Goal: Task Accomplishment & Management: Complete application form

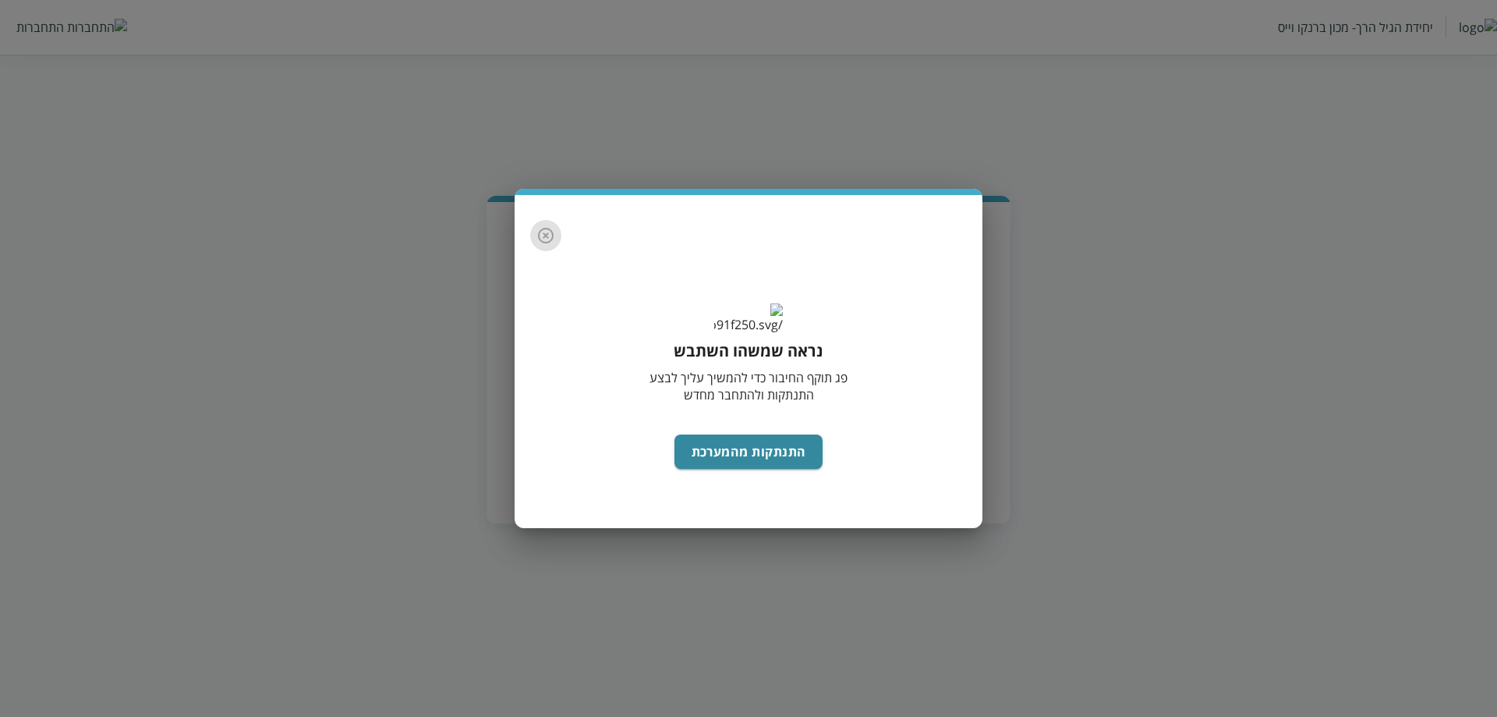
click at [549, 226] on icon "button" at bounding box center [545, 235] width 19 height 19
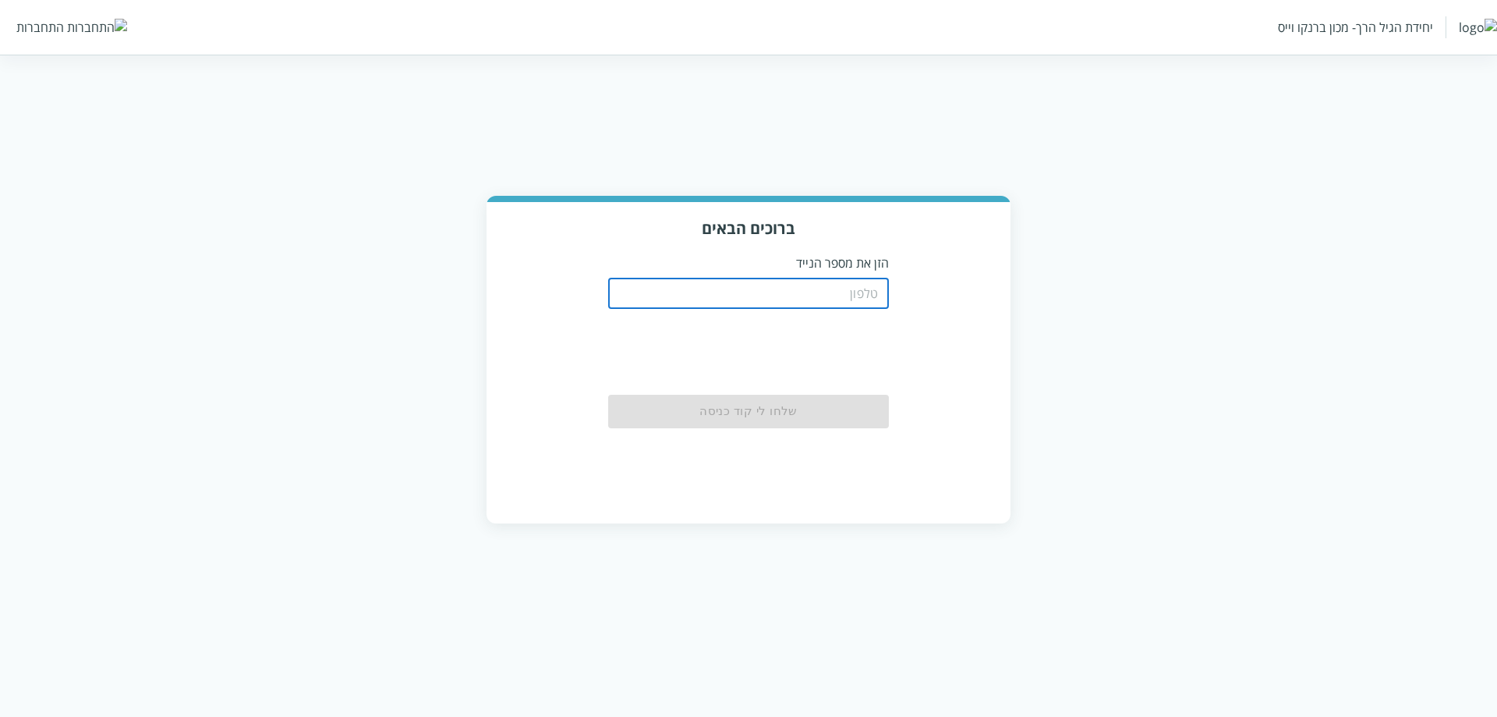
click at [814, 303] on input "tel" at bounding box center [748, 293] width 281 height 31
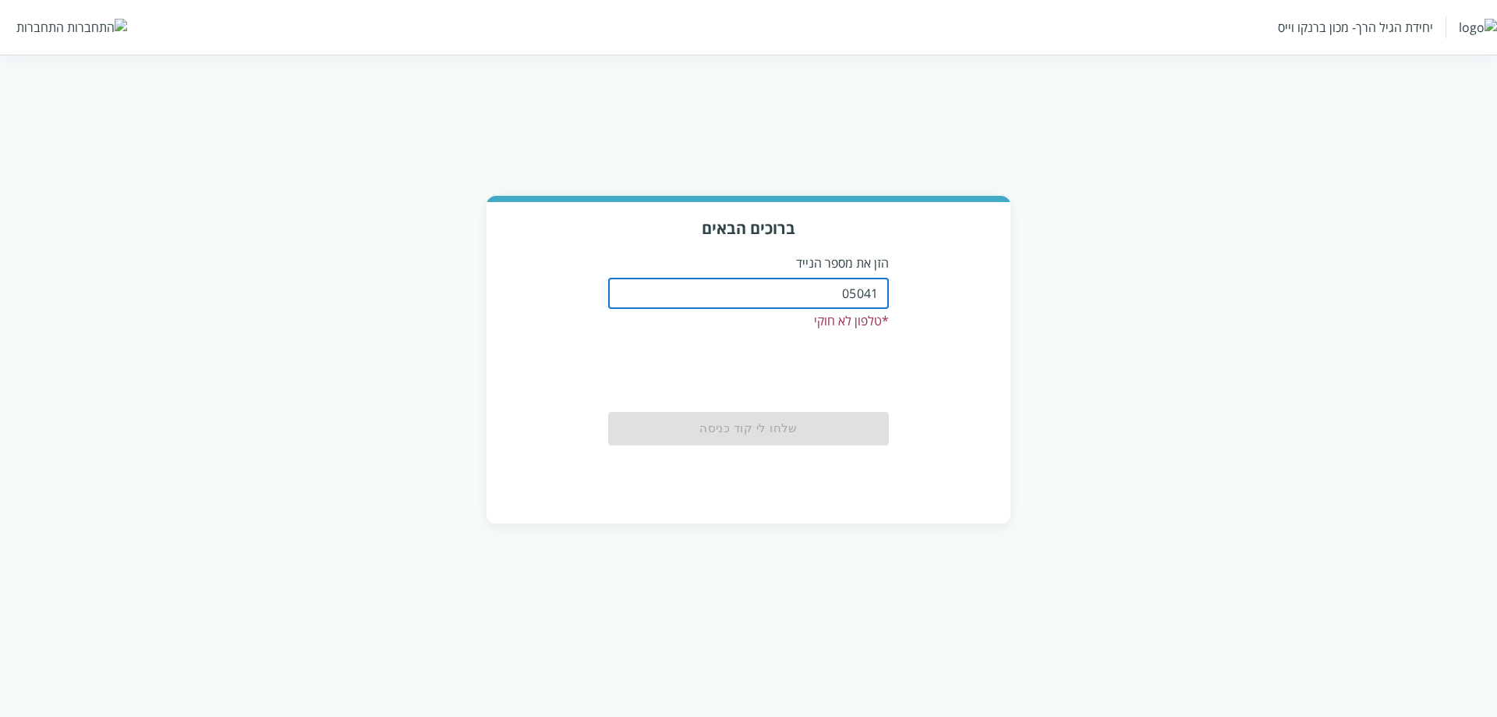
type input "0504122222"
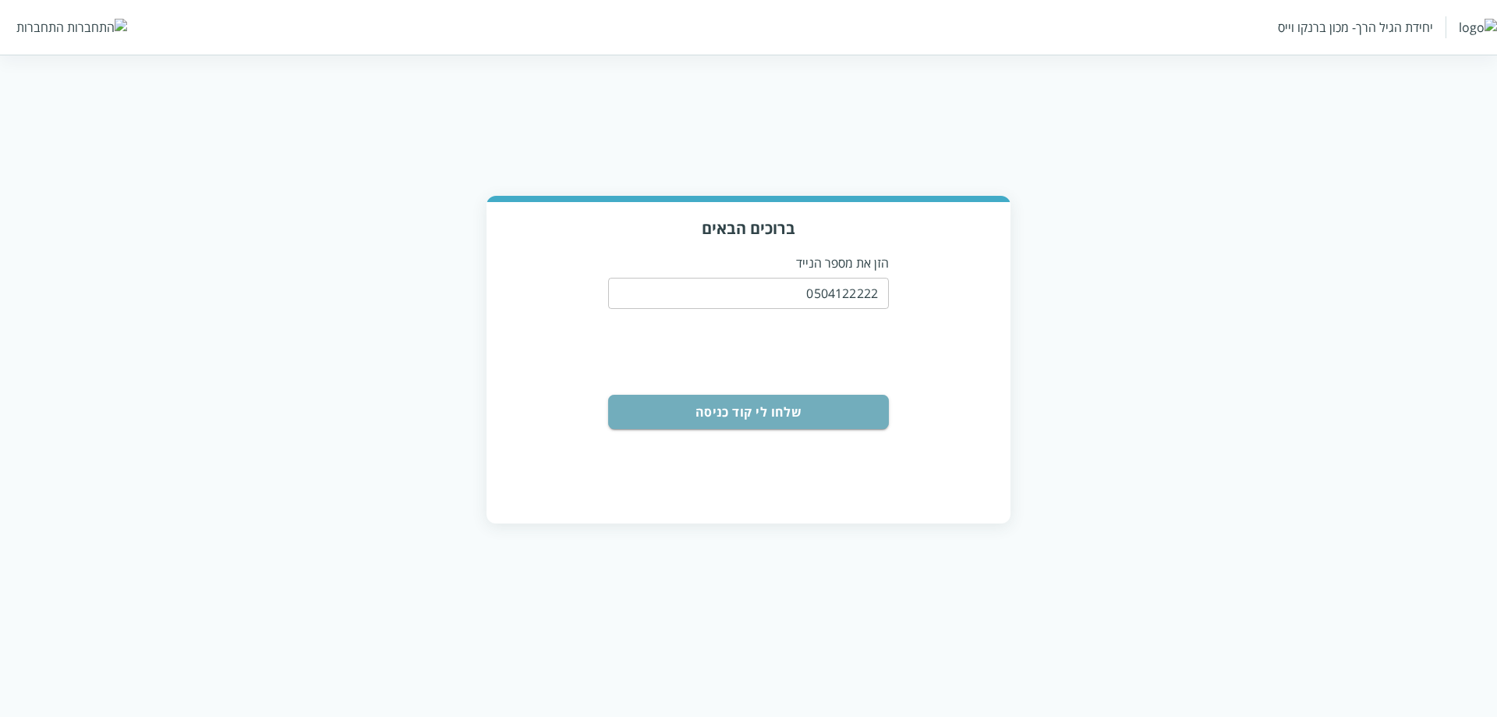
click at [784, 408] on button "שלחו לי קוד כניסה" at bounding box center [748, 412] width 281 height 34
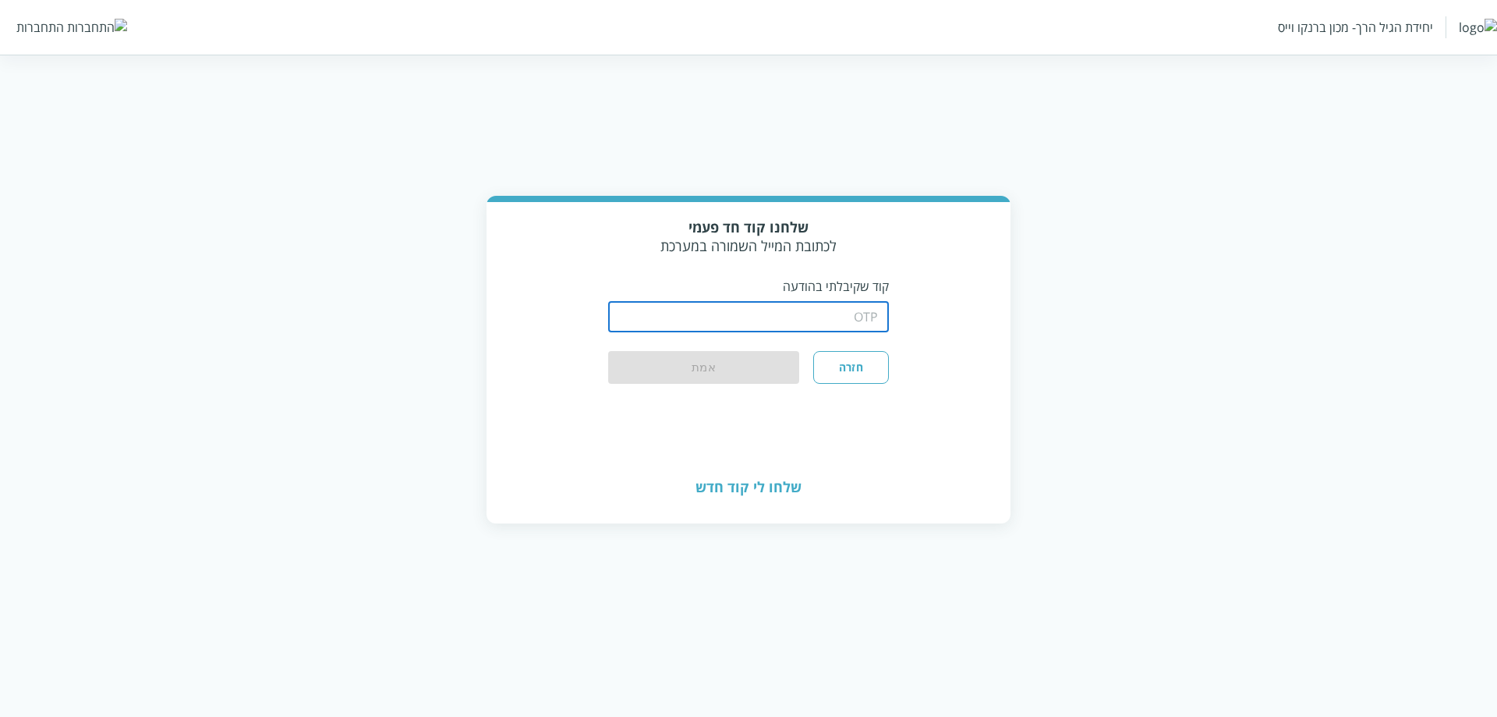
drag, startPoint x: 741, startPoint y: 309, endPoint x: 719, endPoint y: 295, distance: 26.0
click at [741, 309] on input "string" at bounding box center [748, 316] width 281 height 31
type input "1234"
click at [608, 351] on button "אמת" at bounding box center [703, 368] width 191 height 34
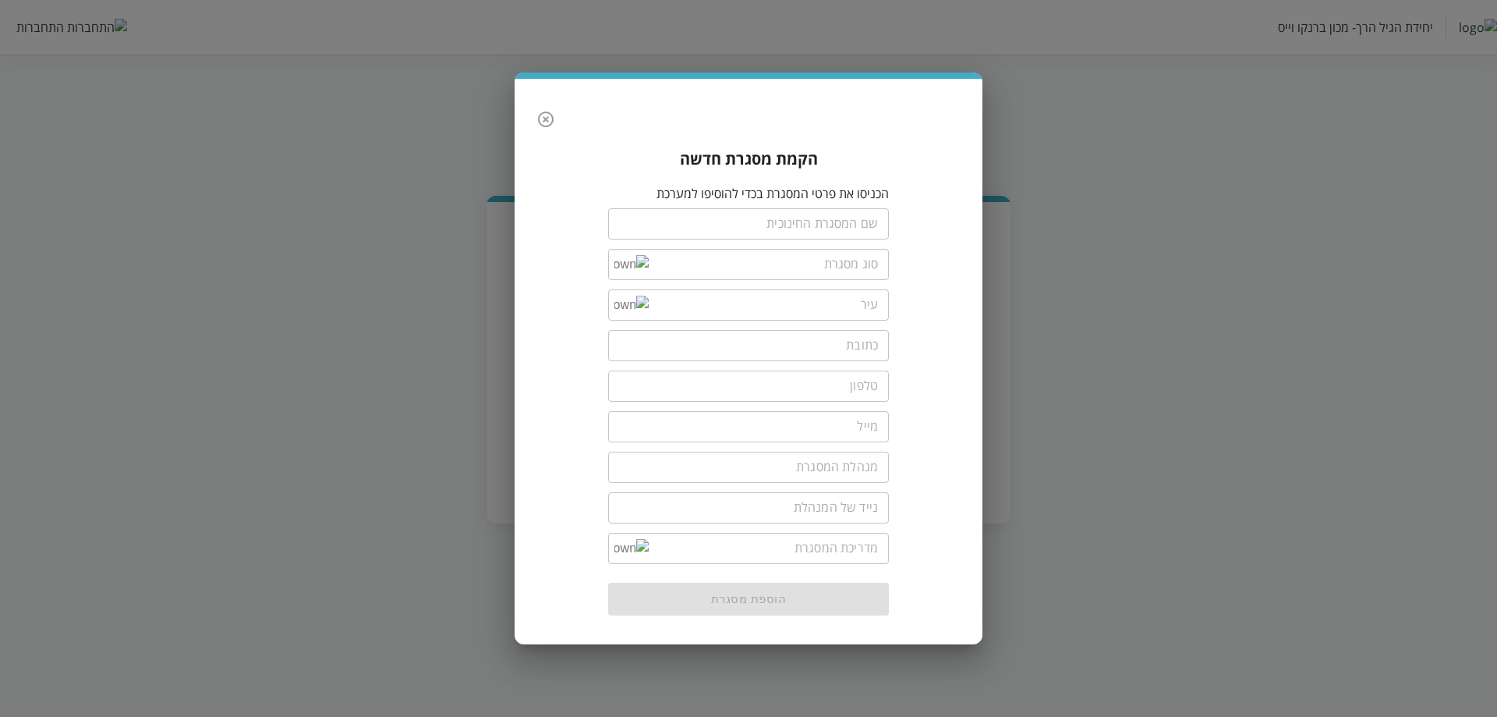
click at [544, 112] on icon "button" at bounding box center [545, 119] width 19 height 19
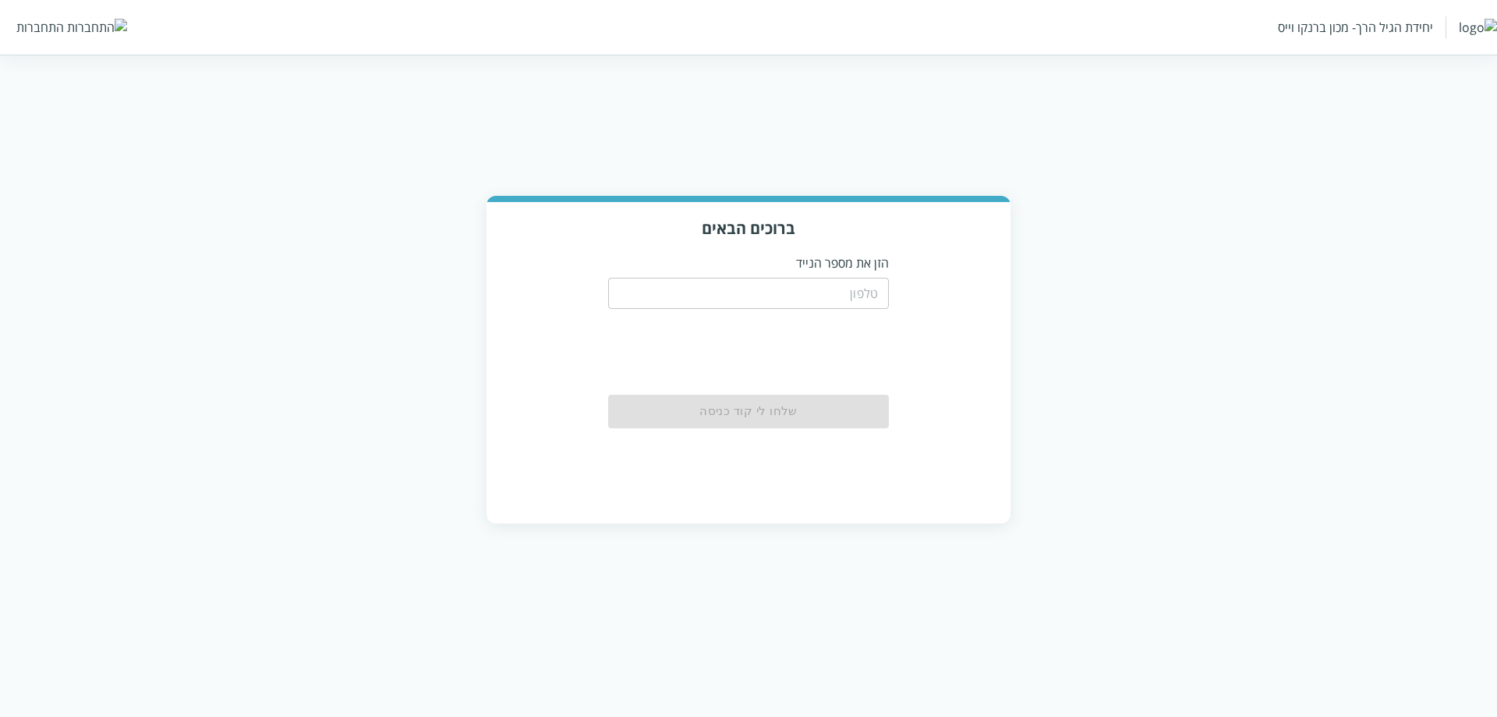
click at [827, 301] on input "tel" at bounding box center [748, 293] width 281 height 31
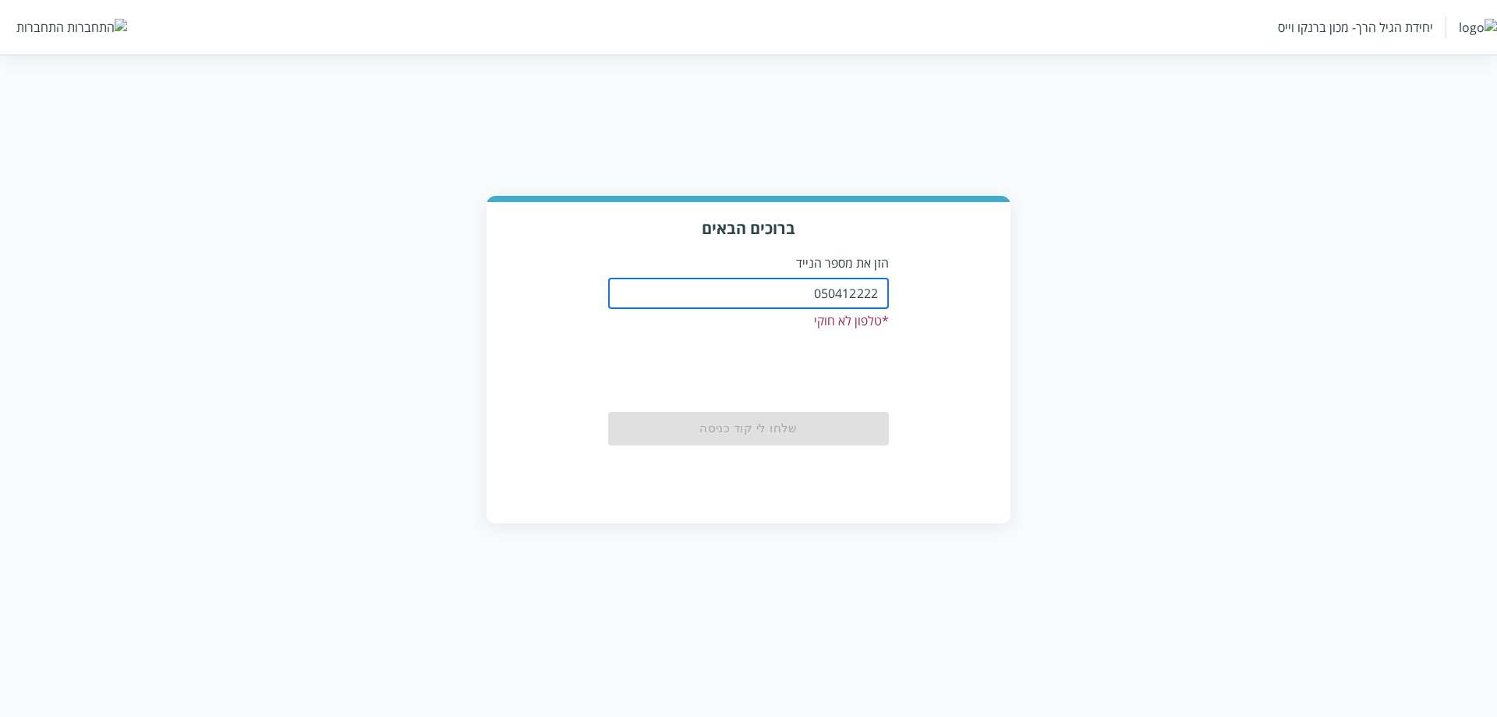
type input "0504122222"
